Goal: Task Accomplishment & Management: Use online tool/utility

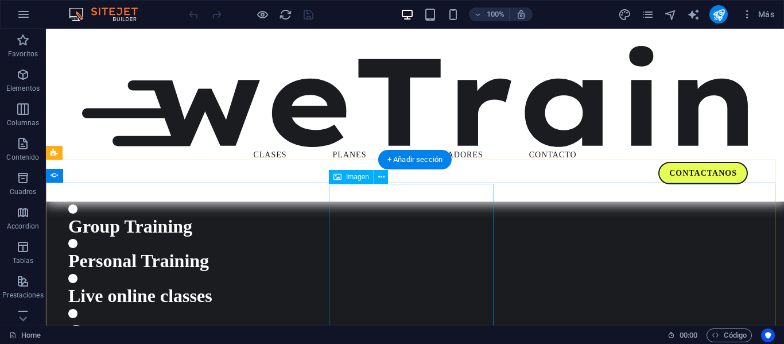
scroll to position [1501, 0]
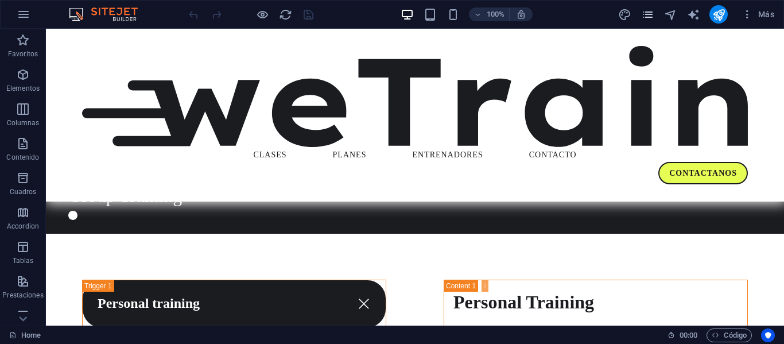
click at [654, 20] on span "pages" at bounding box center [647, 14] width 14 height 13
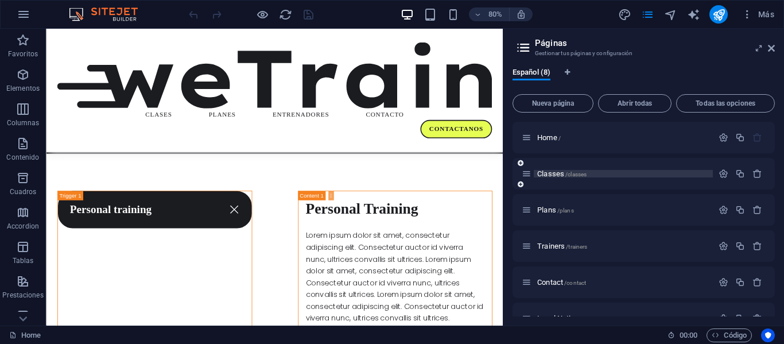
click at [552, 174] on span "Classes /classes" at bounding box center [561, 173] width 49 height 9
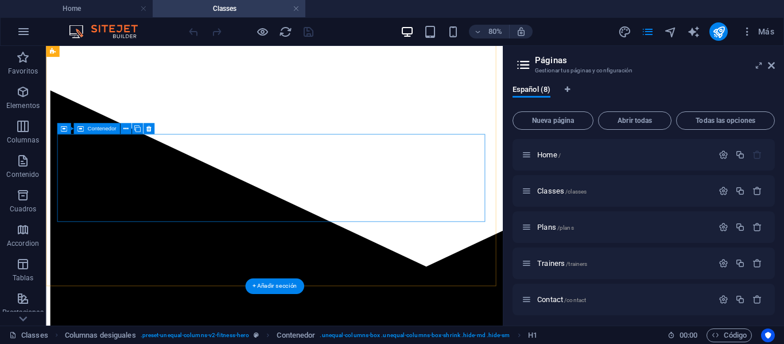
scroll to position [344, 0]
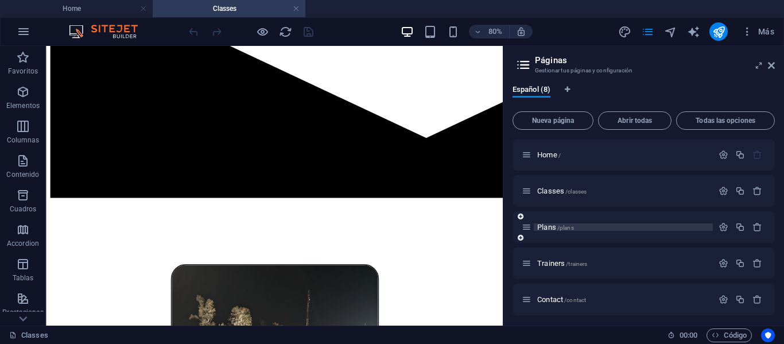
click at [551, 224] on span "Plans /plans" at bounding box center [555, 227] width 37 height 9
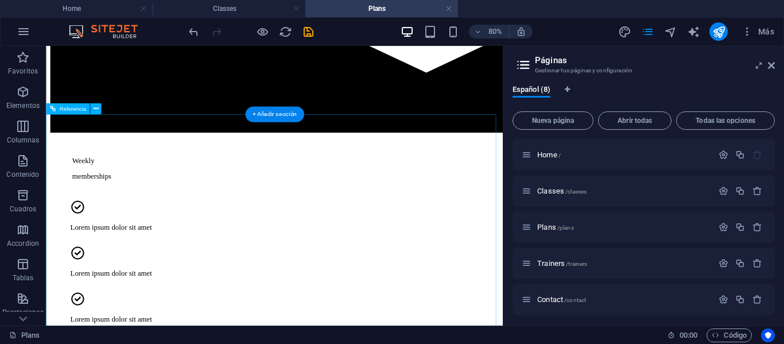
scroll to position [516, 0]
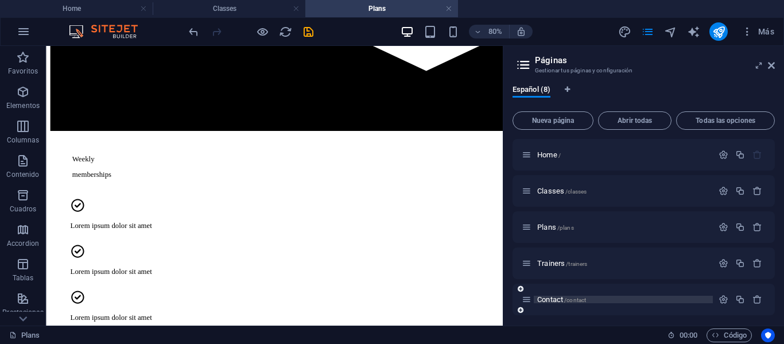
click at [548, 297] on span "Contact /contact" at bounding box center [561, 299] width 49 height 9
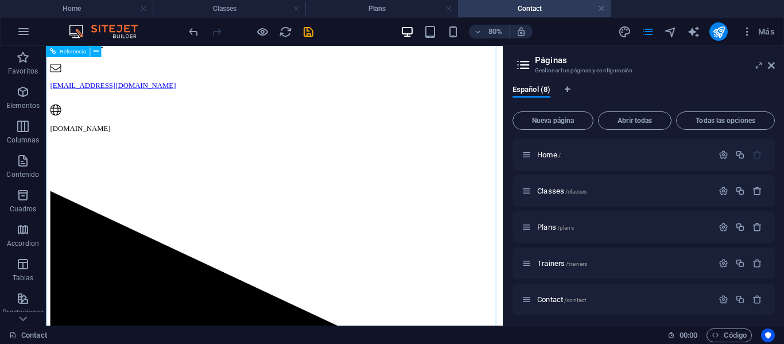
scroll to position [688, 0]
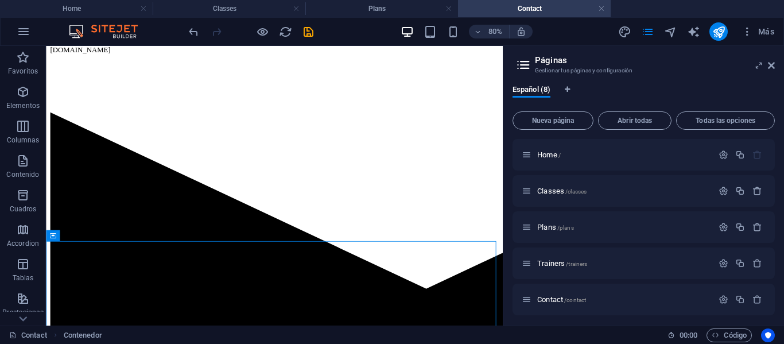
click at [775, 68] on aside "Páginas Gestionar tus páginas y configuración Español (8) Nueva página Abrir to…" at bounding box center [643, 185] width 281 height 279
click at [773, 64] on icon at bounding box center [771, 65] width 7 height 9
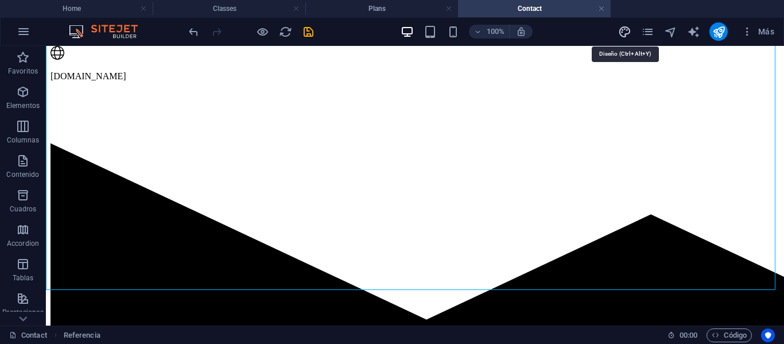
click at [628, 32] on icon "design" at bounding box center [624, 31] width 13 height 13
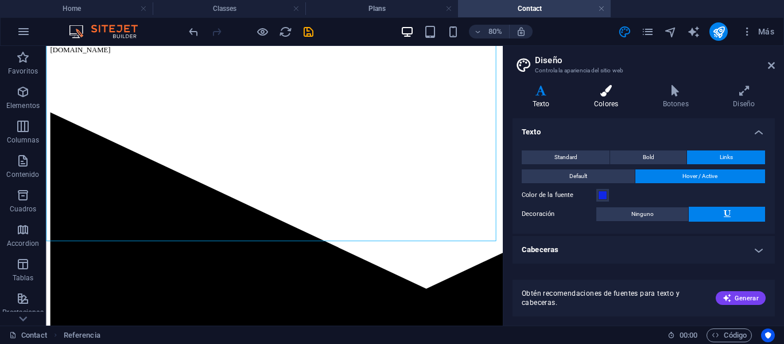
click at [596, 92] on icon at bounding box center [606, 90] width 64 height 11
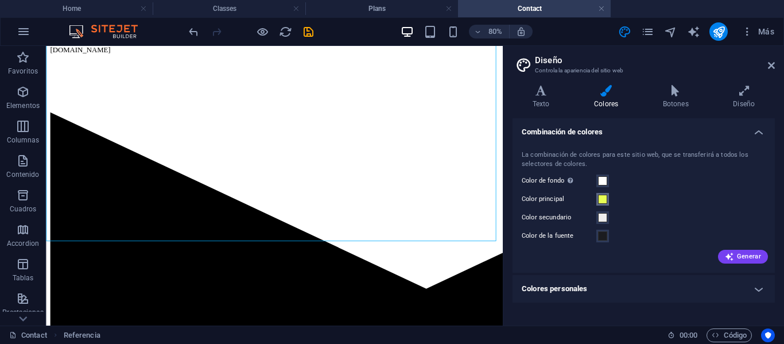
click at [602, 200] on span at bounding box center [602, 198] width 9 height 9
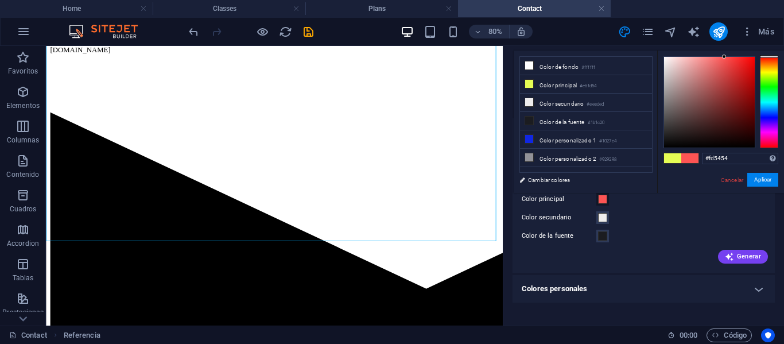
drag, startPoint x: 768, startPoint y: 72, endPoint x: 749, endPoint y: 56, distance: 25.3
click at [758, 48] on body "[DOMAIN_NAME] Home Classes Plans Contact Favoritos Elementos Columnas Contenido…" at bounding box center [392, 172] width 784 height 344
drag, startPoint x: 745, startPoint y: 60, endPoint x: 754, endPoint y: 52, distance: 12.6
click at [754, 52] on div "#ff0000 Formatos soportados #0852ed rgb(8, 82, 237) rgba(8, 82, 237, 90%) hsv(2…" at bounding box center [720, 204] width 127 height 309
click at [771, 176] on button "Aplicar" at bounding box center [762, 180] width 31 height 14
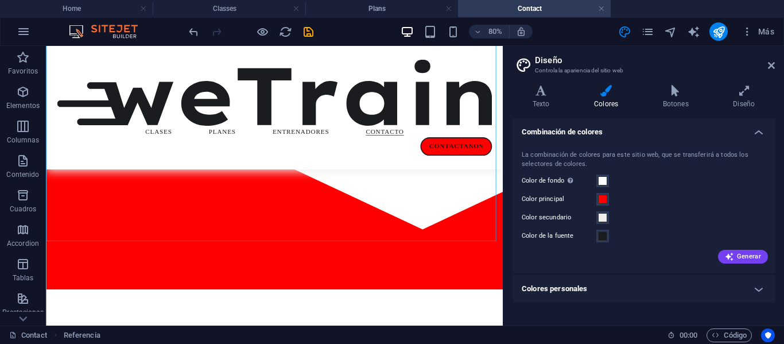
click at [777, 64] on aside "Diseño Controla la apariencia del sitio web Variantes Texto Colores Botones Dis…" at bounding box center [643, 185] width 281 height 279
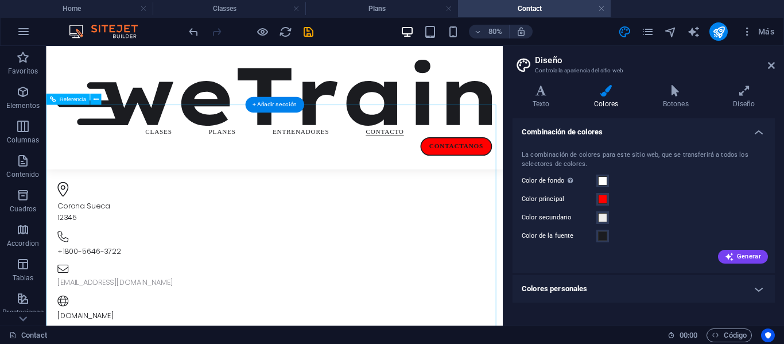
scroll to position [172, 0]
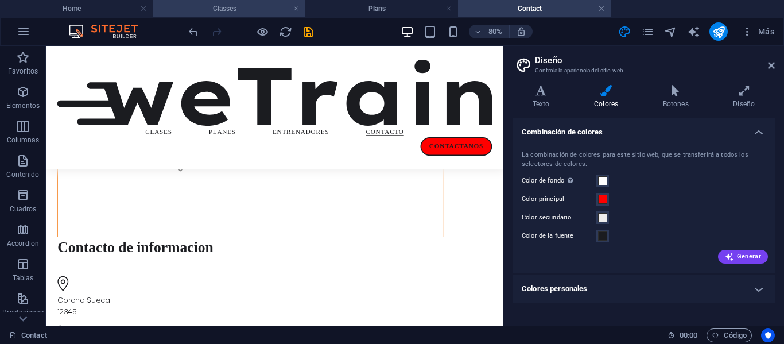
click at [239, 1] on li "Classes" at bounding box center [229, 8] width 153 height 17
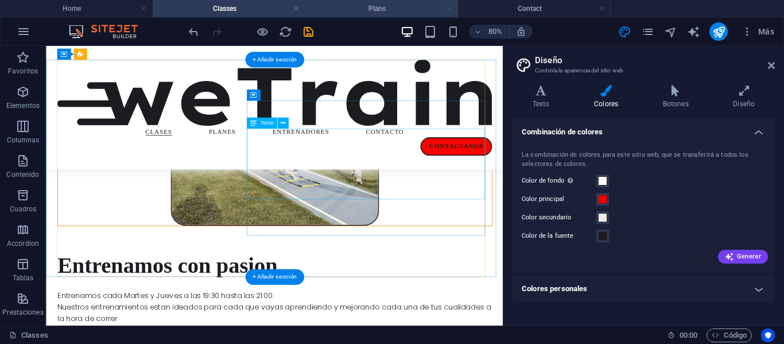
scroll to position [516, 0]
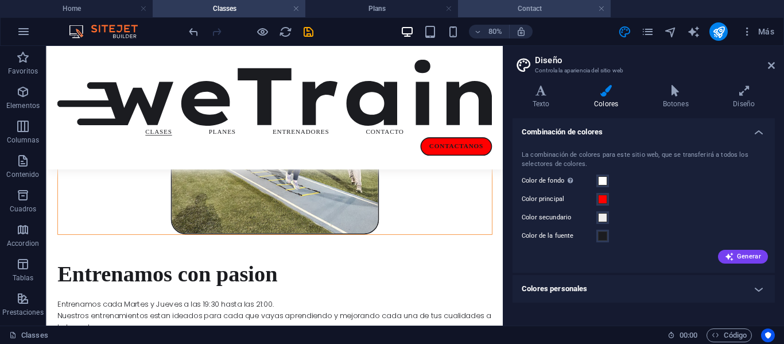
click at [512, 1] on li "Contact" at bounding box center [534, 8] width 153 height 17
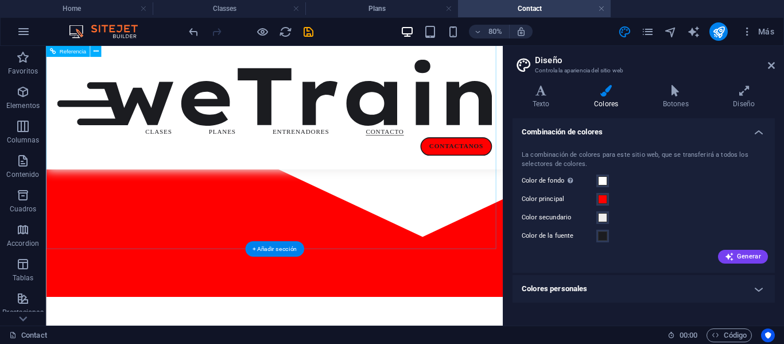
scroll to position [688, 0]
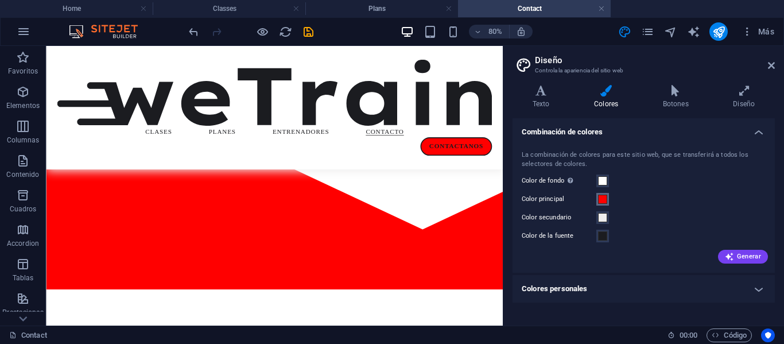
click at [602, 199] on span at bounding box center [602, 198] width 9 height 9
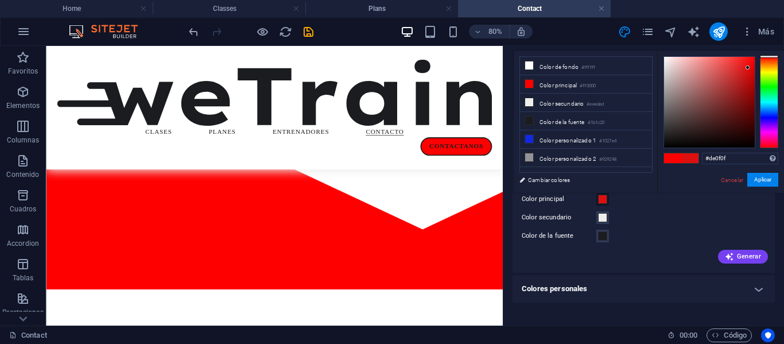
drag, startPoint x: 751, startPoint y: 58, endPoint x: 745, endPoint y: 68, distance: 11.3
click at [745, 68] on div at bounding box center [709, 102] width 91 height 91
click at [769, 178] on button "Aplicar" at bounding box center [762, 180] width 31 height 14
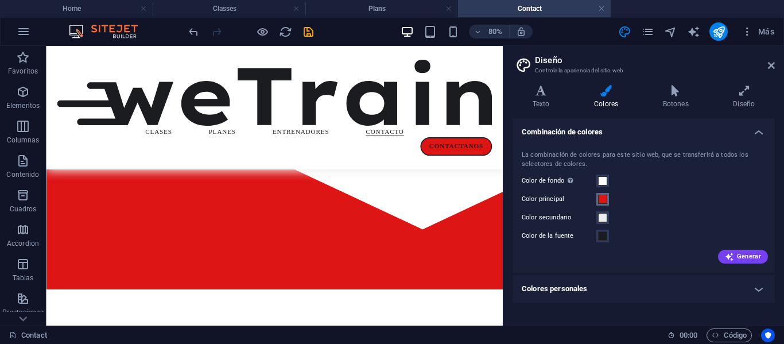
click at [605, 198] on span at bounding box center [602, 198] width 9 height 9
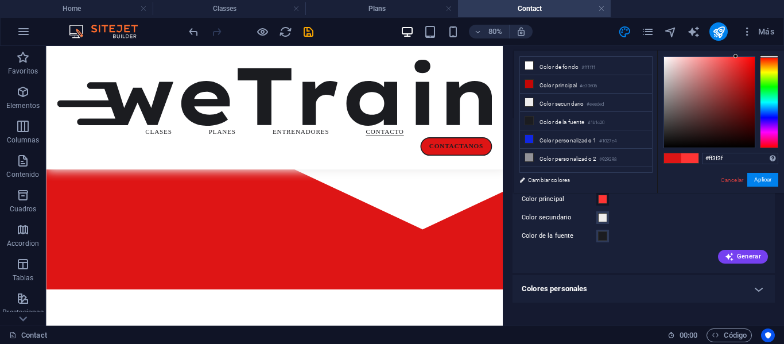
type input "#ff4a4a"
drag, startPoint x: 748, startPoint y: 65, endPoint x: 727, endPoint y: 56, distance: 22.3
click at [727, 57] on div at bounding box center [709, 102] width 91 height 91
click at [759, 180] on button "Aplicar" at bounding box center [762, 180] width 31 height 14
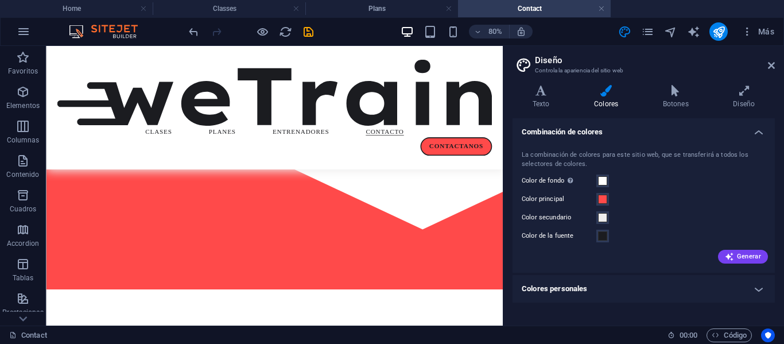
click at [768, 60] on h2 "Diseño" at bounding box center [655, 60] width 240 height 10
click at [768, 64] on icon at bounding box center [771, 65] width 7 height 9
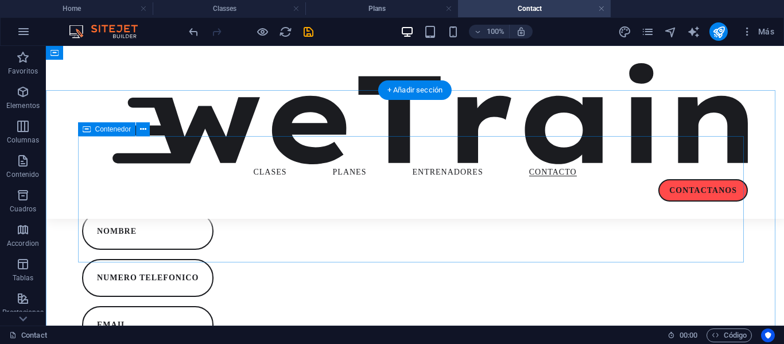
scroll to position [861, 0]
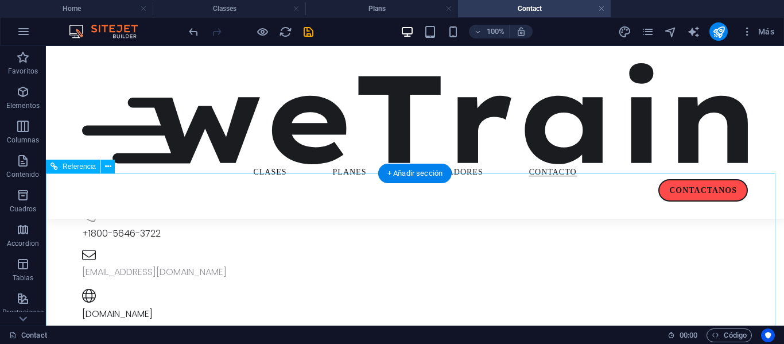
scroll to position [172, 0]
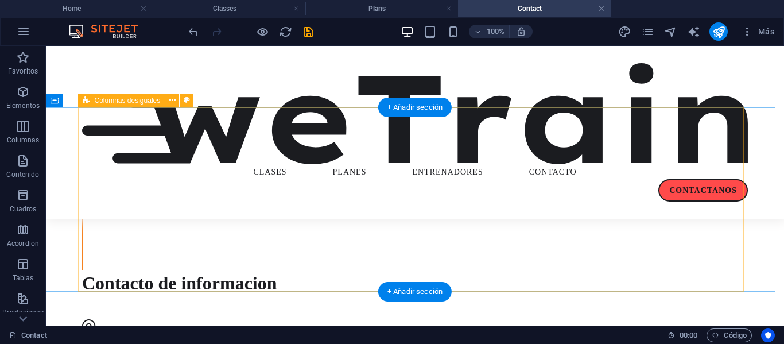
click at [705, 226] on div "Contacto de informacion Corona Sueca 12345 +1800-5646-3722 [EMAIL_ADDRESS][DOMA…" at bounding box center [415, 297] width 666 height 410
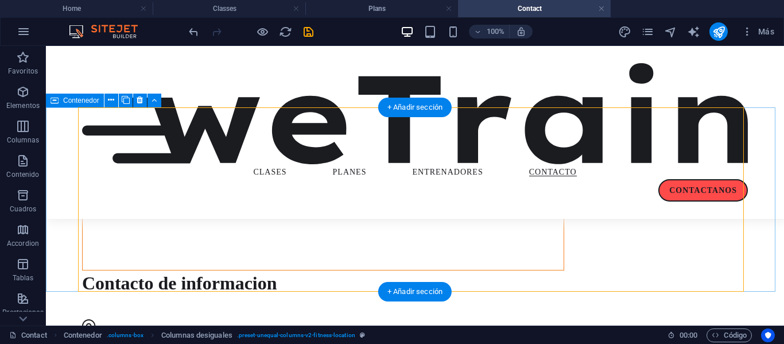
click at [749, 223] on div "Contacto de informacion Corona Sueca 12345 +1800-5646-3722 [EMAIL_ADDRESS][DOMA…" at bounding box center [415, 297] width 738 height 410
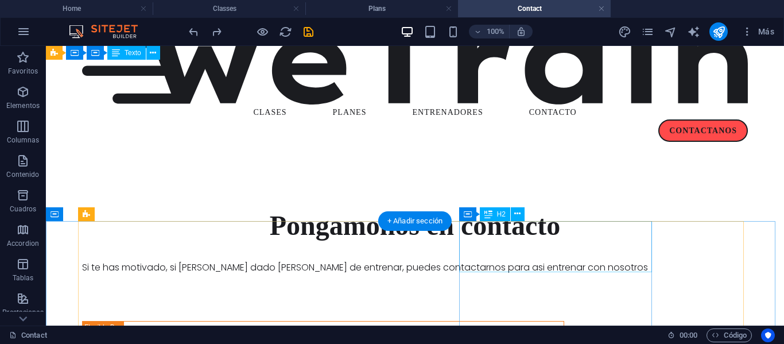
scroll to position [0, 0]
